Goal: Task Accomplishment & Management: Complete application form

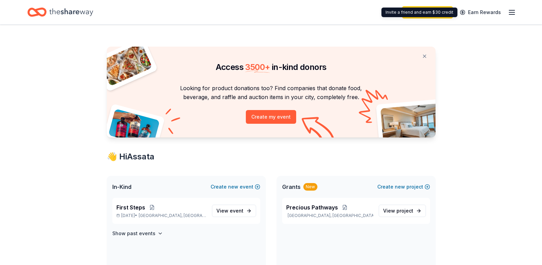
click at [511, 12] on line "button" at bounding box center [511, 12] width 5 height 0
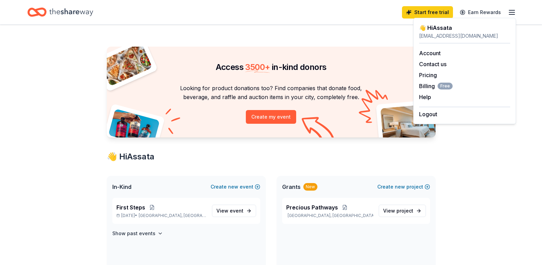
click at [314, 161] on div "👋 Hi Assata" at bounding box center [271, 156] width 329 height 11
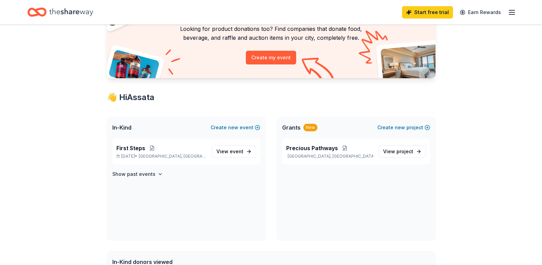
scroll to position [68, 0]
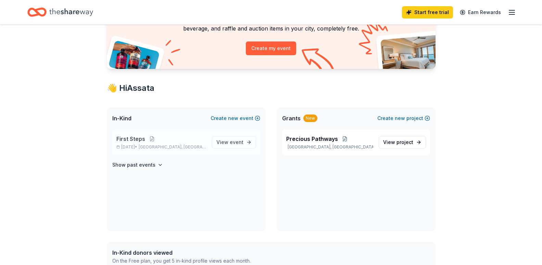
click at [198, 145] on p "[DATE] • [GEOGRAPHIC_DATA], [GEOGRAPHIC_DATA]" at bounding box center [161, 146] width 90 height 5
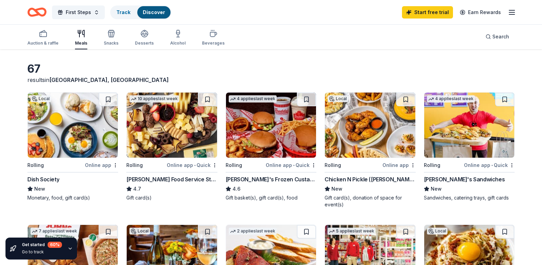
scroll to position [34, 0]
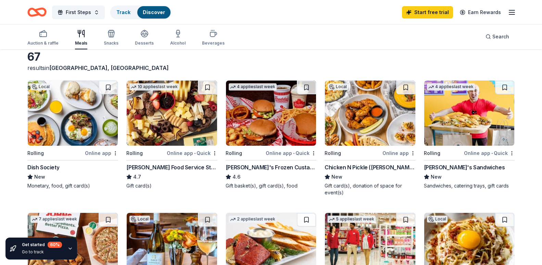
click at [267, 146] on img at bounding box center [271, 112] width 90 height 65
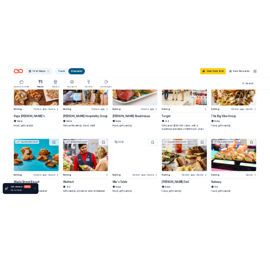
scroll to position [171, 0]
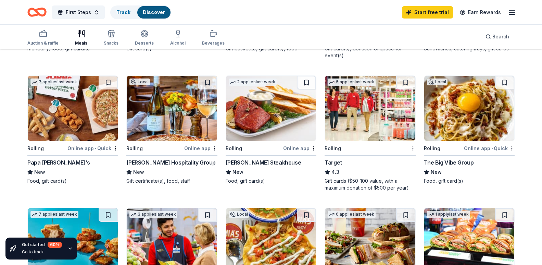
drag, startPoint x: 531, startPoint y: 1, endPoint x: 425, endPoint y: 31, distance: 111.0
click at [425, 31] on div "Auction & raffle Meals Snacks Desserts Alcohol Beverages Search" at bounding box center [270, 36] width 487 height 25
click at [80, 141] on img at bounding box center [73, 108] width 90 height 65
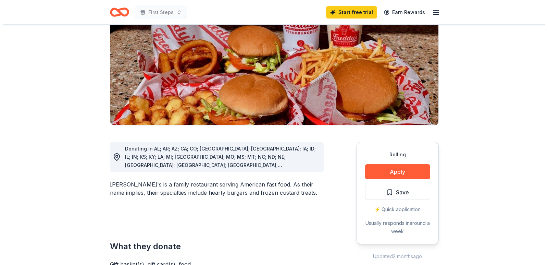
scroll to position [103, 0]
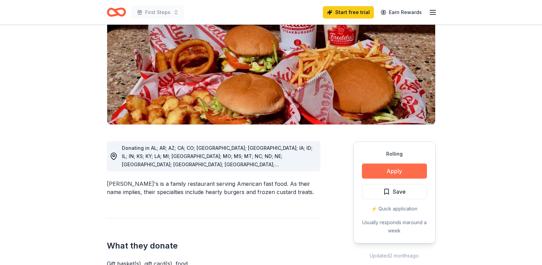
click at [389, 163] on button "Apply" at bounding box center [394, 170] width 65 height 15
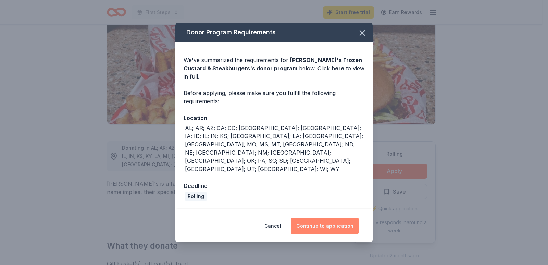
click at [320, 217] on button "Continue to application" at bounding box center [325, 225] width 68 height 16
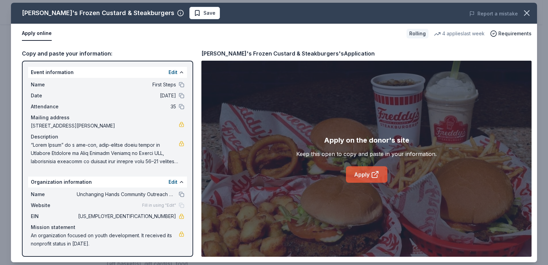
click at [374, 172] on icon at bounding box center [374, 174] width 5 height 5
click at [525, 14] on icon "button" at bounding box center [526, 13] width 5 height 5
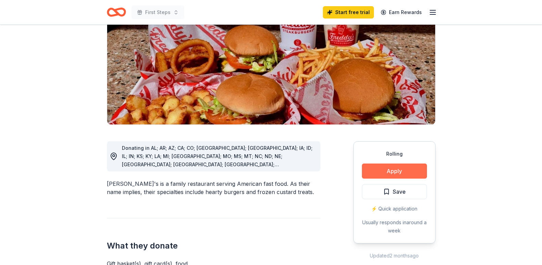
click at [378, 163] on button "Apply" at bounding box center [394, 170] width 65 height 15
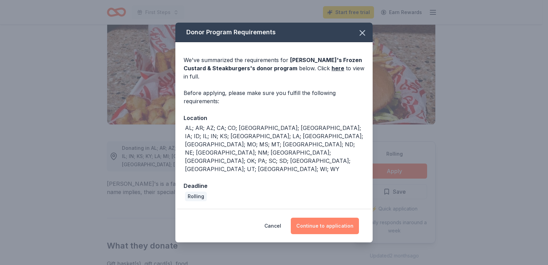
click at [325, 217] on button "Continue to application" at bounding box center [325, 225] width 68 height 16
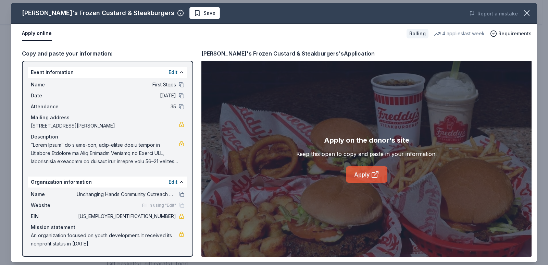
click at [371, 173] on icon at bounding box center [375, 174] width 8 height 8
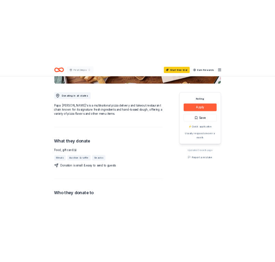
scroll to position [171, 0]
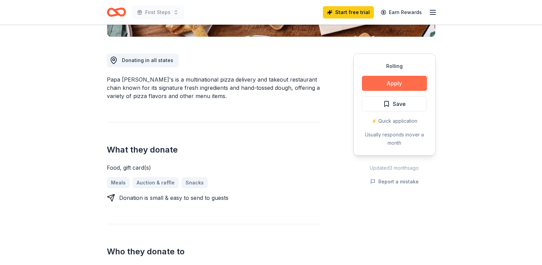
click at [372, 85] on button "Apply" at bounding box center [394, 83] width 65 height 15
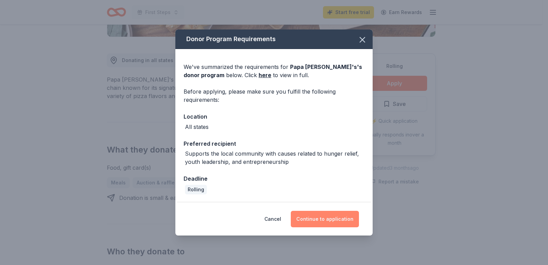
click at [315, 219] on button "Continue to application" at bounding box center [325, 219] width 68 height 16
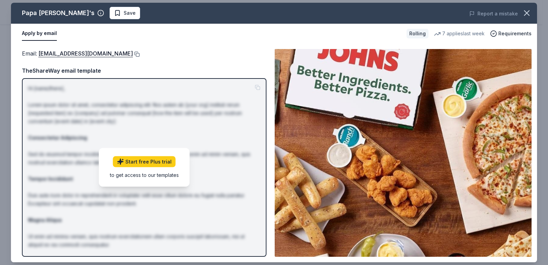
click at [133, 53] on button at bounding box center [136, 53] width 7 height 5
